Goal: Task Accomplishment & Management: Complete application form

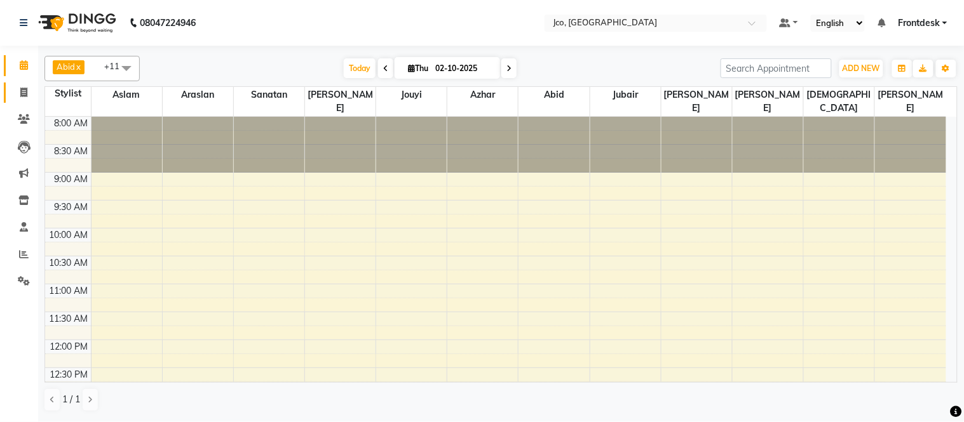
click at [23, 94] on icon at bounding box center [23, 93] width 7 height 10
select select "service"
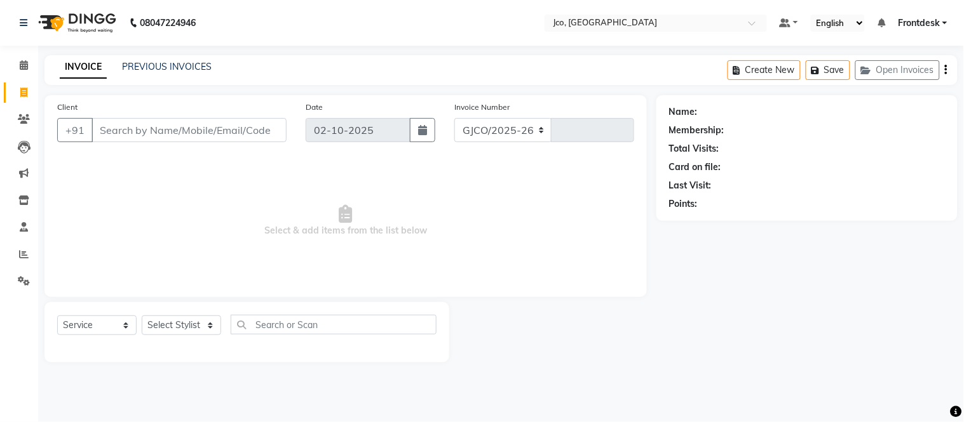
select select "8000"
type input "0581"
click at [135, 133] on input "Client" at bounding box center [188, 130] width 195 height 24
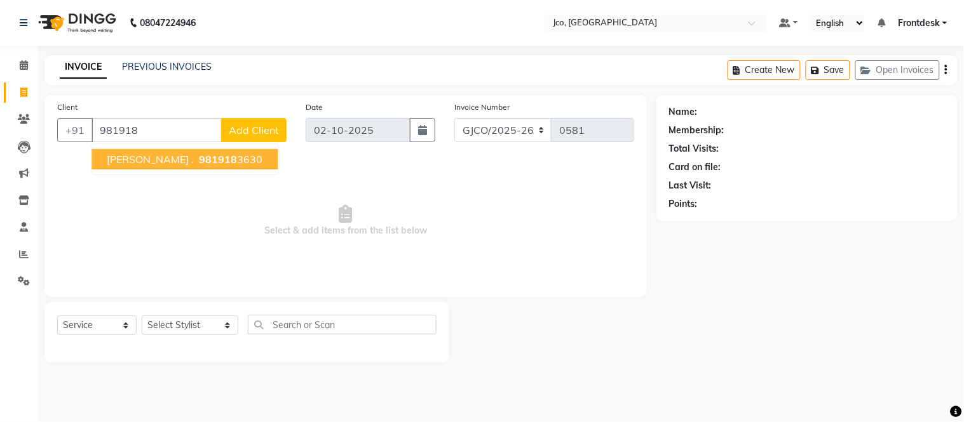
click at [199, 158] on span "981918" at bounding box center [218, 159] width 38 height 13
type input "9819183630"
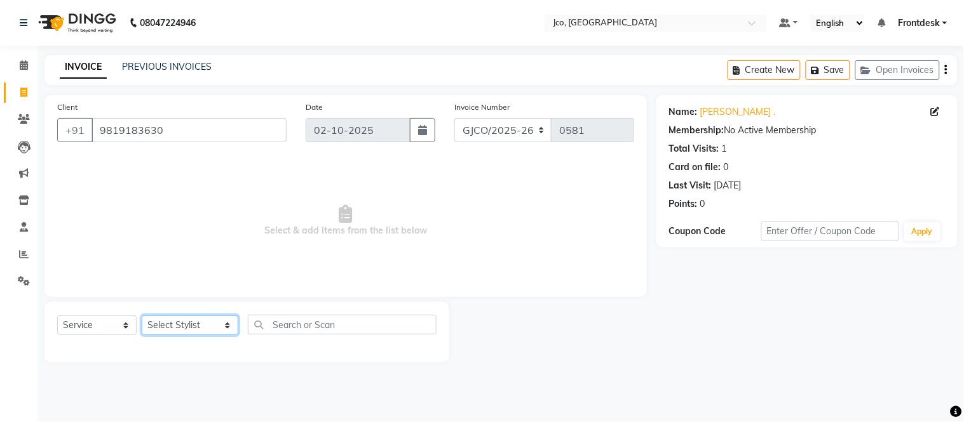
click at [181, 327] on select "Select Stylist [PERSON_NAME] [PERSON_NAME] [PERSON_NAME] Gopal Jouyi [PERSON_NA…" at bounding box center [190, 326] width 97 height 20
select select "79221"
click at [142, 316] on select "Select Stylist [PERSON_NAME] [PERSON_NAME] [PERSON_NAME] Gopal Jouyi [PERSON_NA…" at bounding box center [190, 326] width 97 height 20
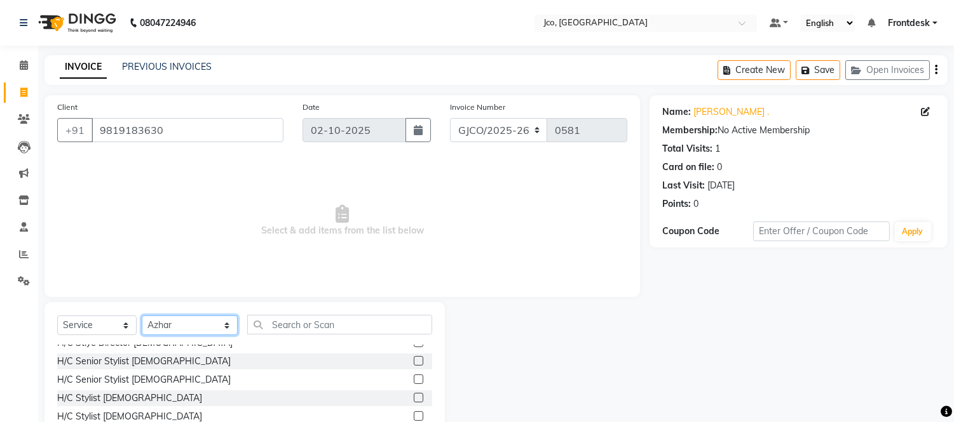
scroll to position [71, 0]
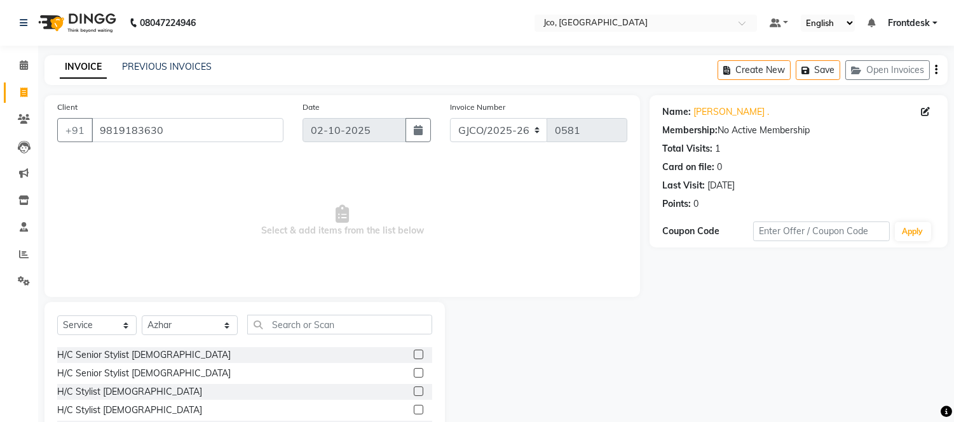
click at [414, 391] on label at bounding box center [419, 392] width 10 height 10
click at [414, 391] on input "checkbox" at bounding box center [418, 392] width 8 height 8
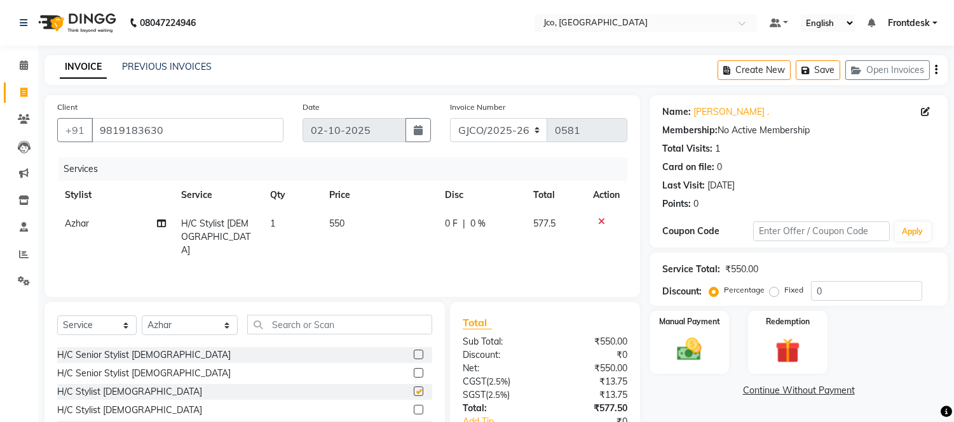
checkbox input "false"
click at [339, 224] on span "550" at bounding box center [336, 223] width 15 height 11
select select "79221"
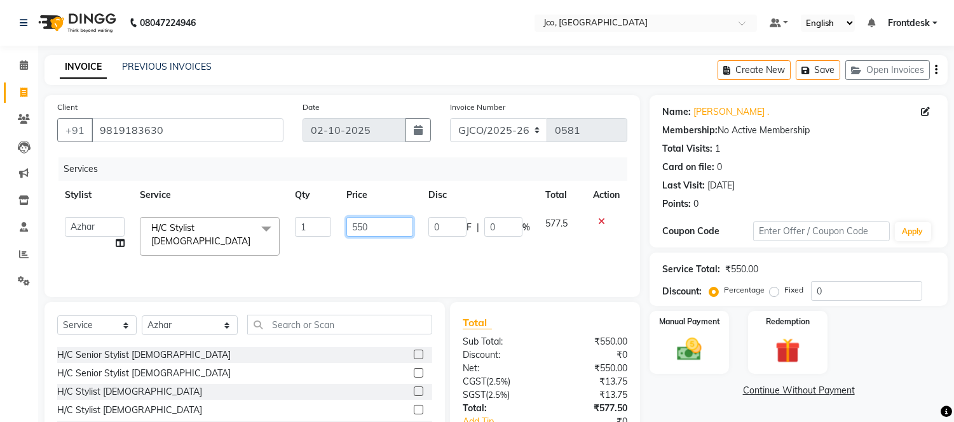
click at [384, 230] on input "550" at bounding box center [379, 227] width 67 height 20
type input "5"
type input "600"
click at [434, 257] on div "Services Stylist Service Qty Price Disc Total Action [PERSON_NAME] [PERSON_NAME…" at bounding box center [342, 221] width 570 height 127
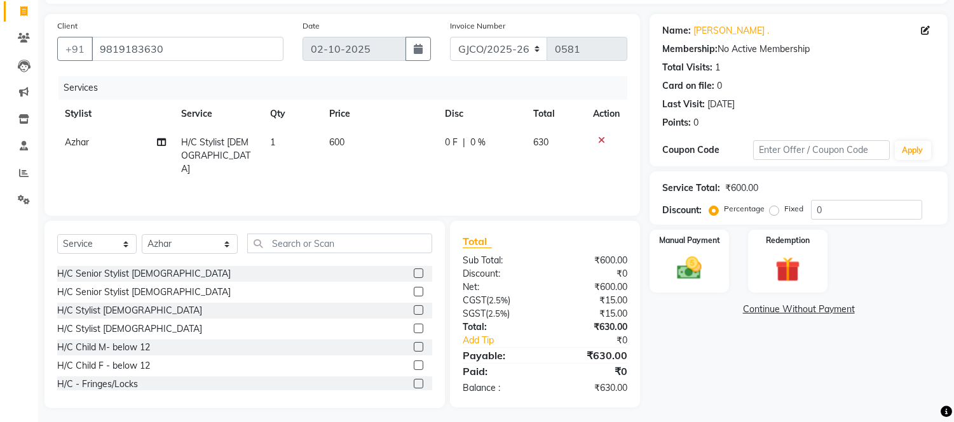
scroll to position [86, 0]
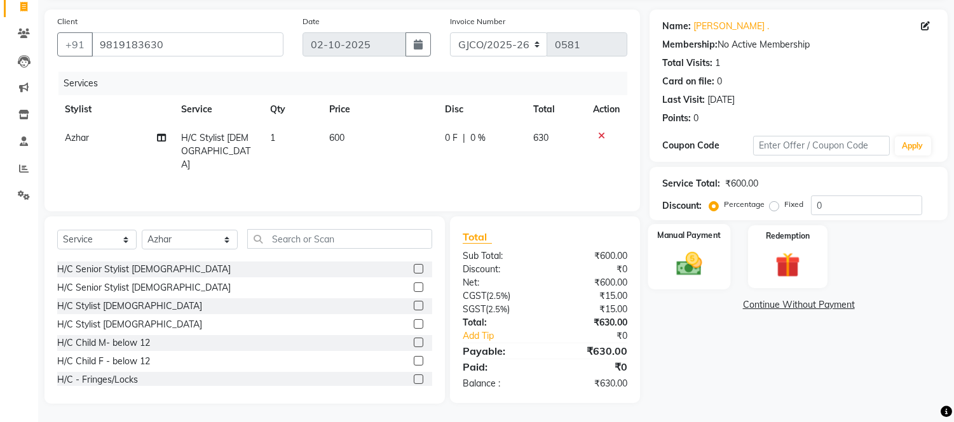
click at [693, 255] on img at bounding box center [689, 265] width 42 height 30
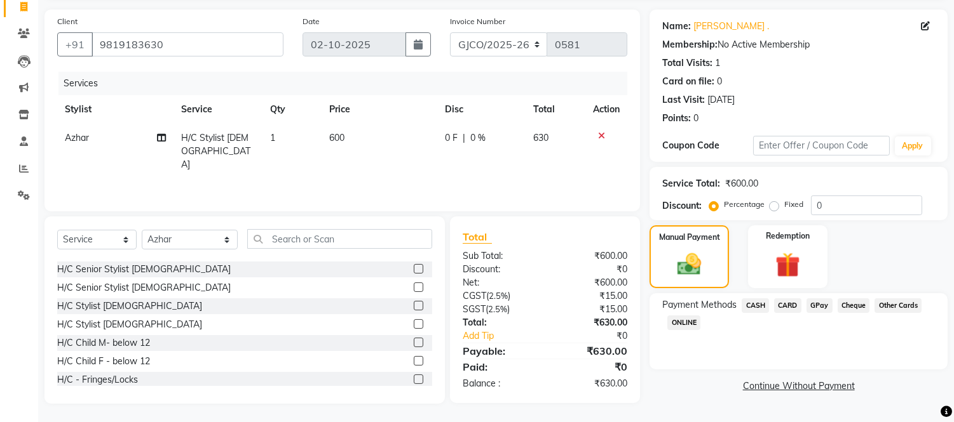
click at [818, 305] on span "GPay" at bounding box center [819, 306] width 26 height 15
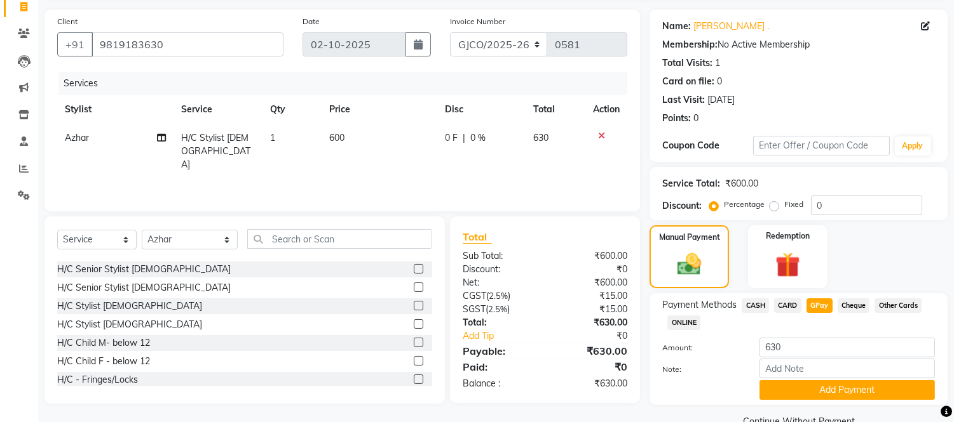
scroll to position [113, 0]
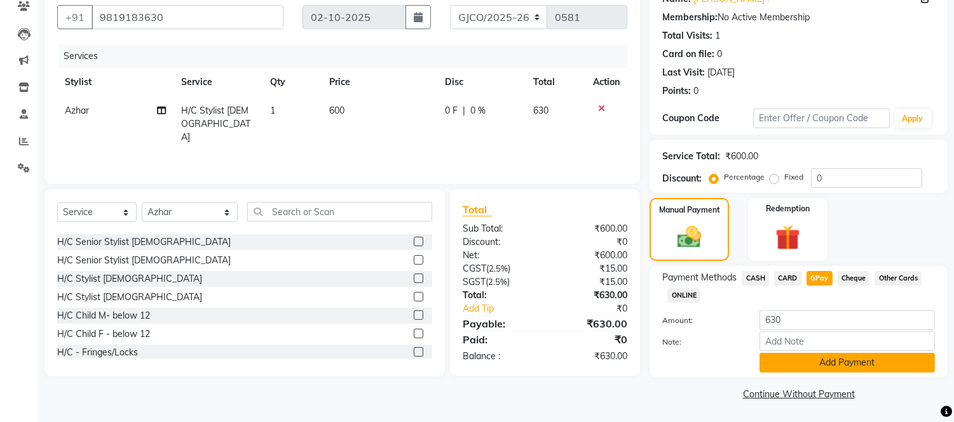
click at [874, 365] on button "Add Payment" at bounding box center [846, 363] width 175 height 20
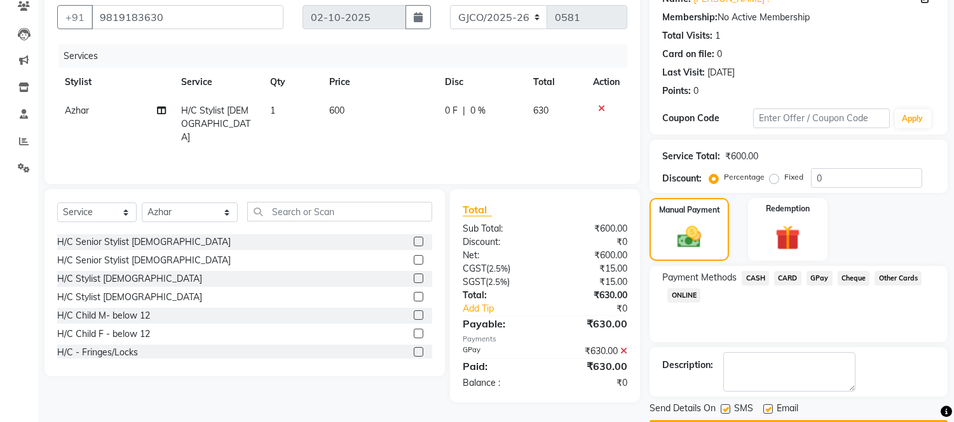
scroll to position [149, 0]
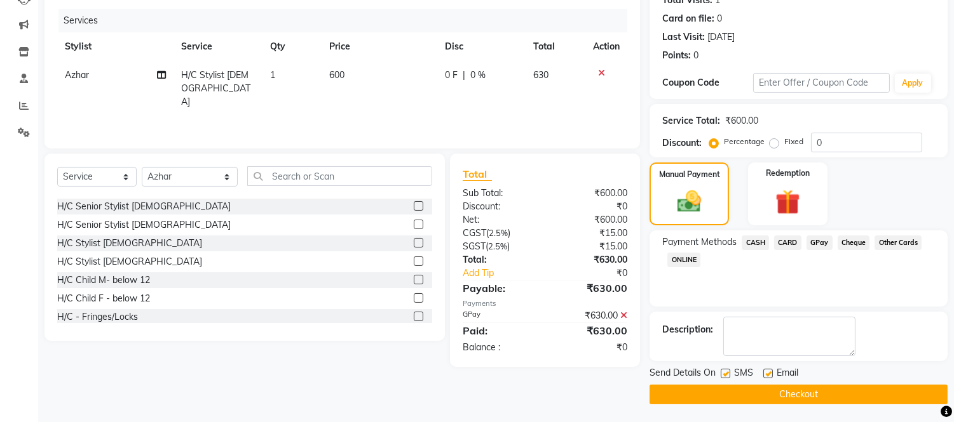
click at [826, 392] on button "Checkout" at bounding box center [798, 395] width 298 height 20
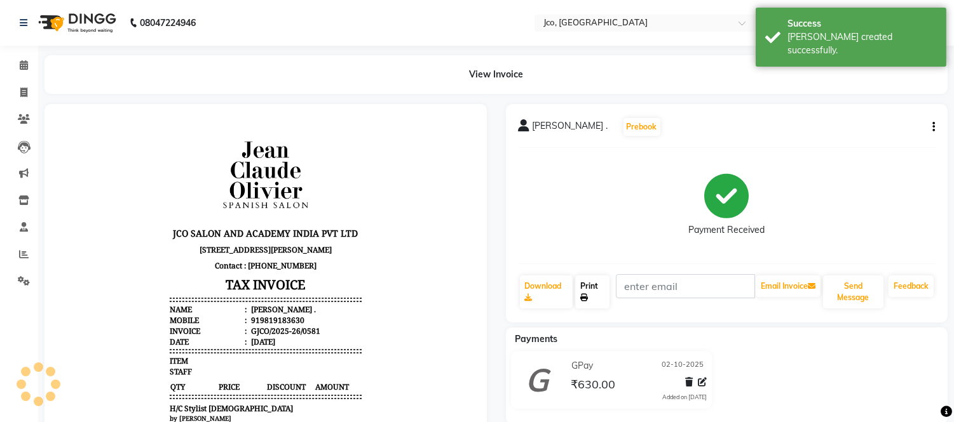
click at [595, 290] on link "Print" at bounding box center [592, 292] width 34 height 33
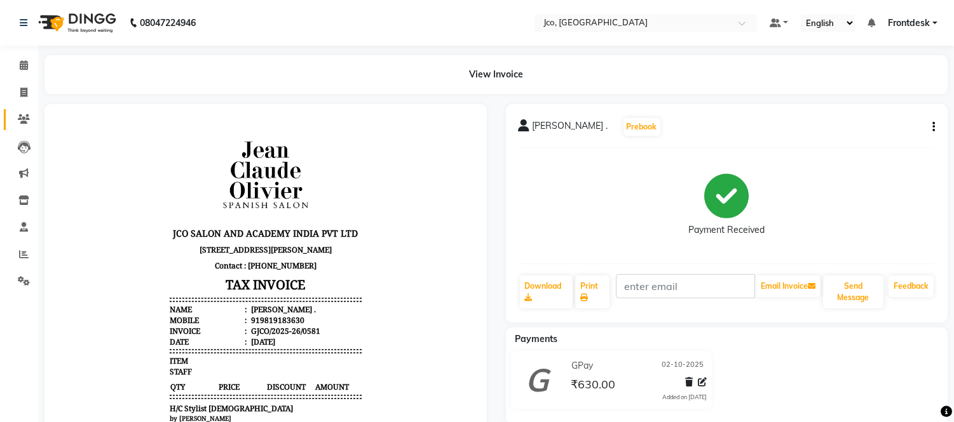
click at [34, 123] on span at bounding box center [24, 119] width 22 height 15
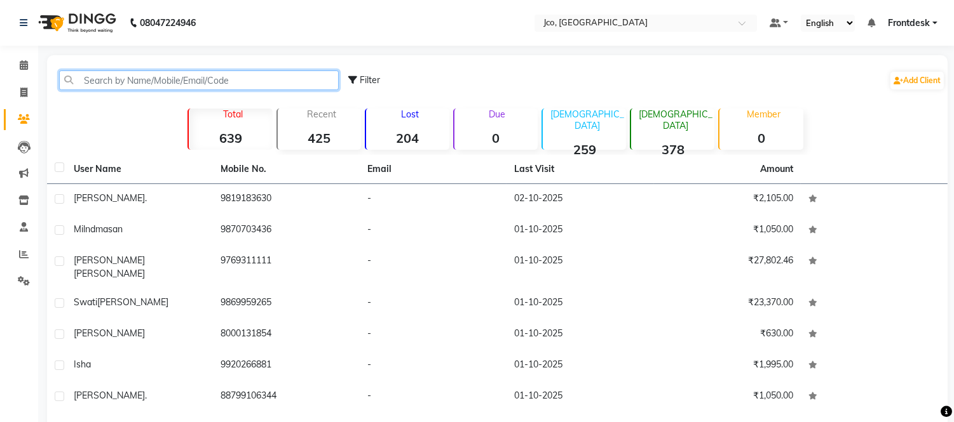
click at [110, 80] on input "text" at bounding box center [199, 81] width 280 height 20
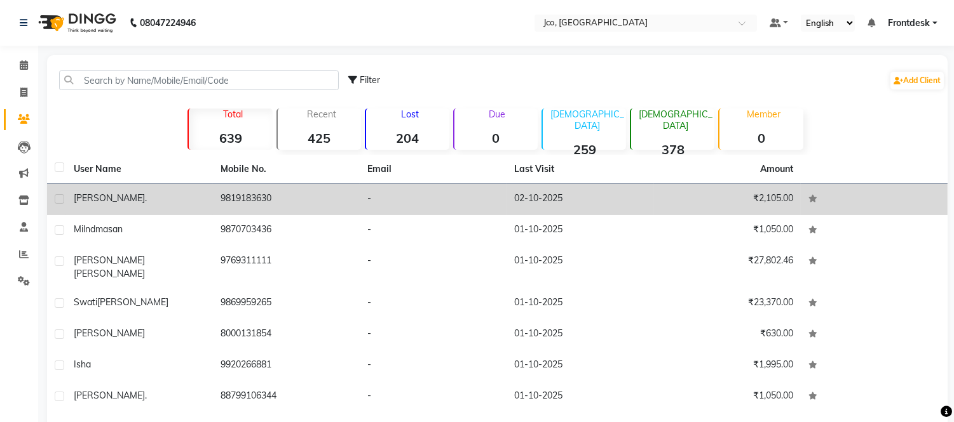
click at [252, 198] on td "9819183630" at bounding box center [286, 199] width 147 height 31
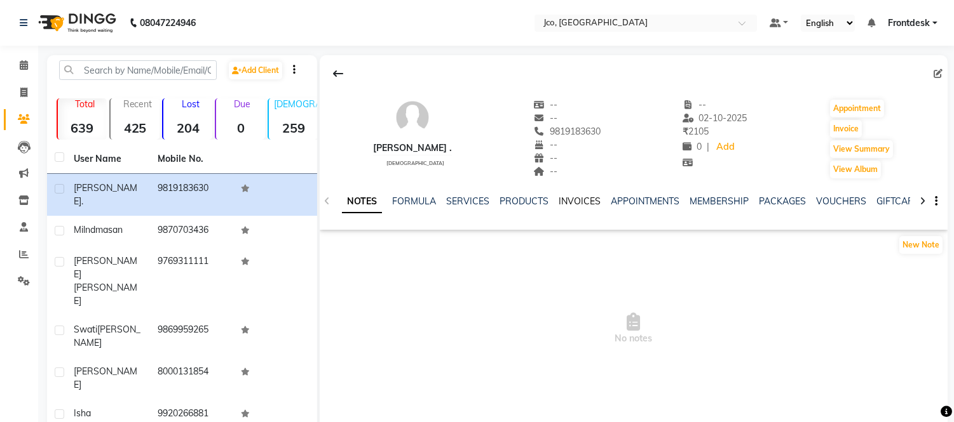
click at [567, 201] on link "INVOICES" at bounding box center [579, 201] width 42 height 11
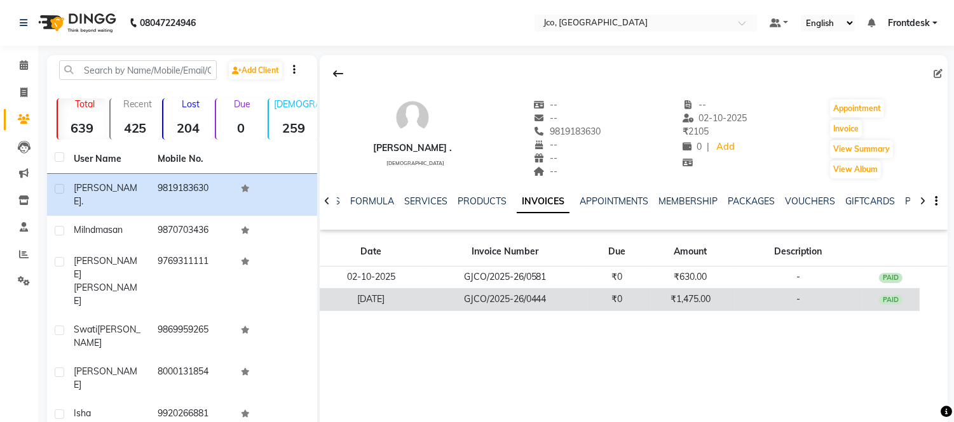
click at [706, 301] on td "₹1,475.00" at bounding box center [690, 299] width 88 height 22
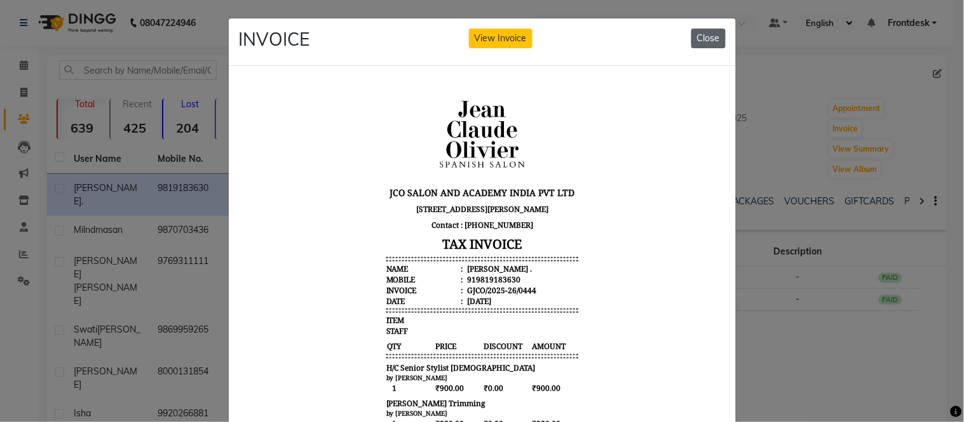
click at [706, 34] on button "Close" at bounding box center [708, 39] width 34 height 20
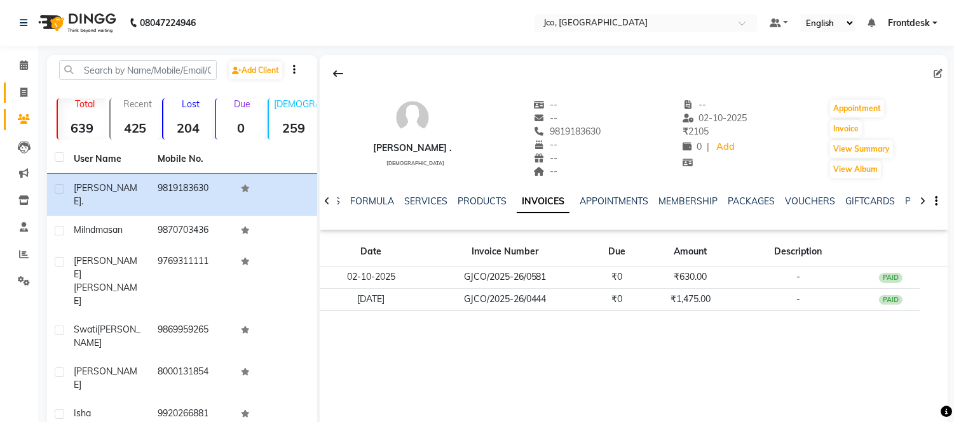
click at [20, 95] on icon at bounding box center [23, 93] width 7 height 10
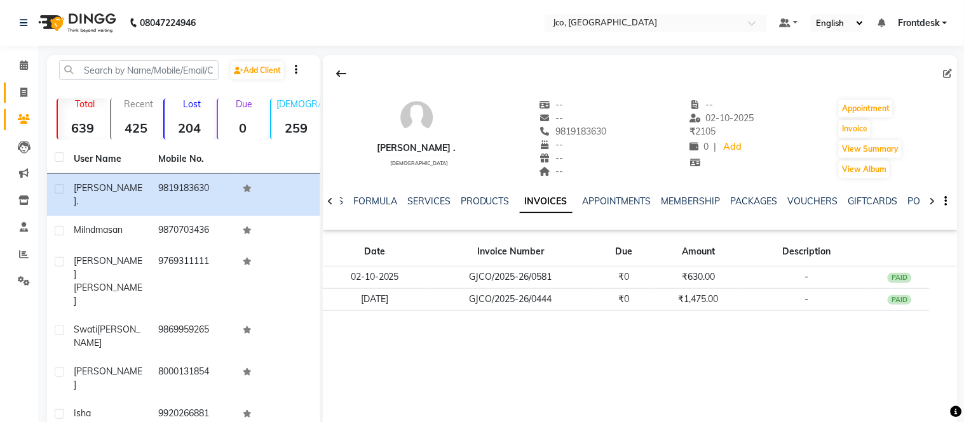
select select "service"
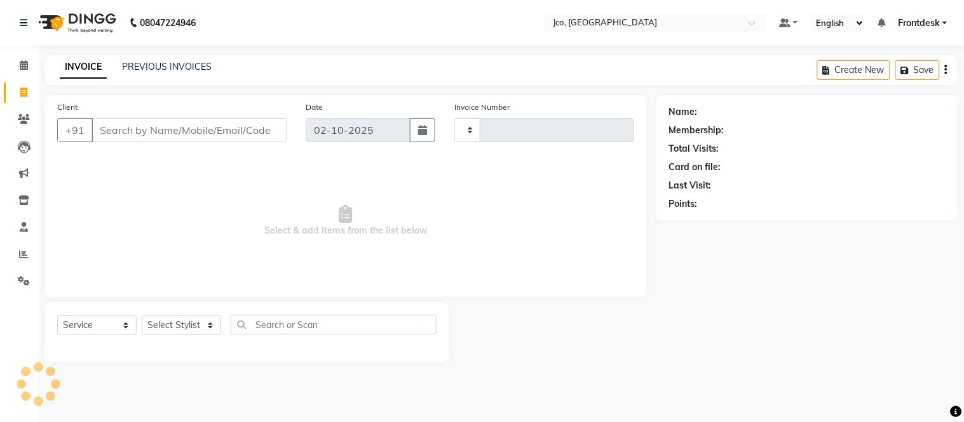
type input "0582"
select select "8000"
